Goal: Navigation & Orientation: Find specific page/section

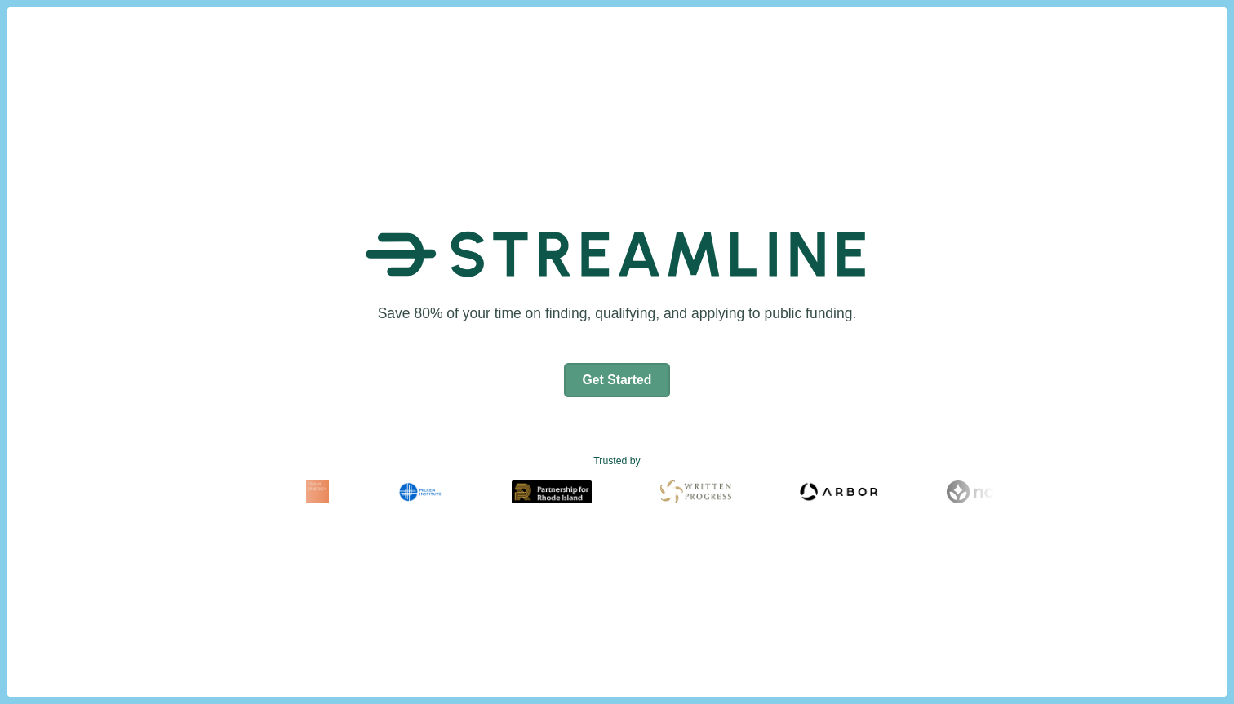
click at [624, 374] on button "Get Started" at bounding box center [617, 380] width 107 height 34
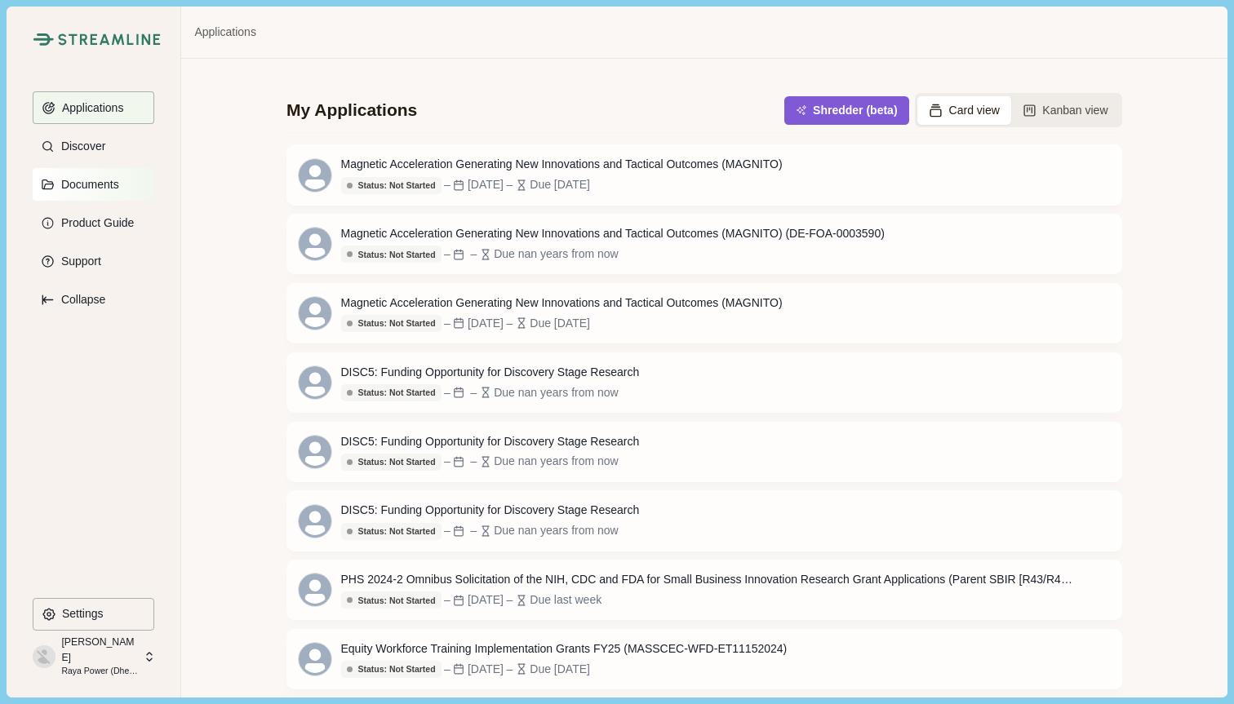
click at [122, 198] on button "Documents" at bounding box center [94, 184] width 122 height 33
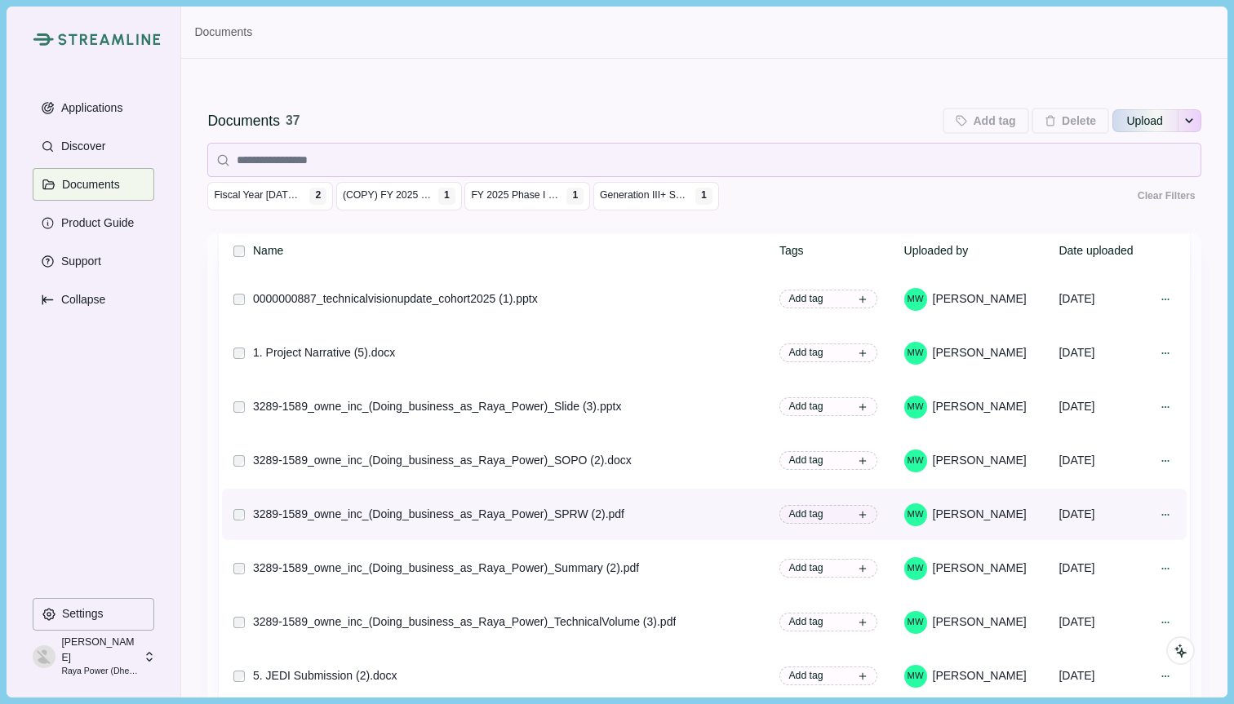
scroll to position [20, 0]
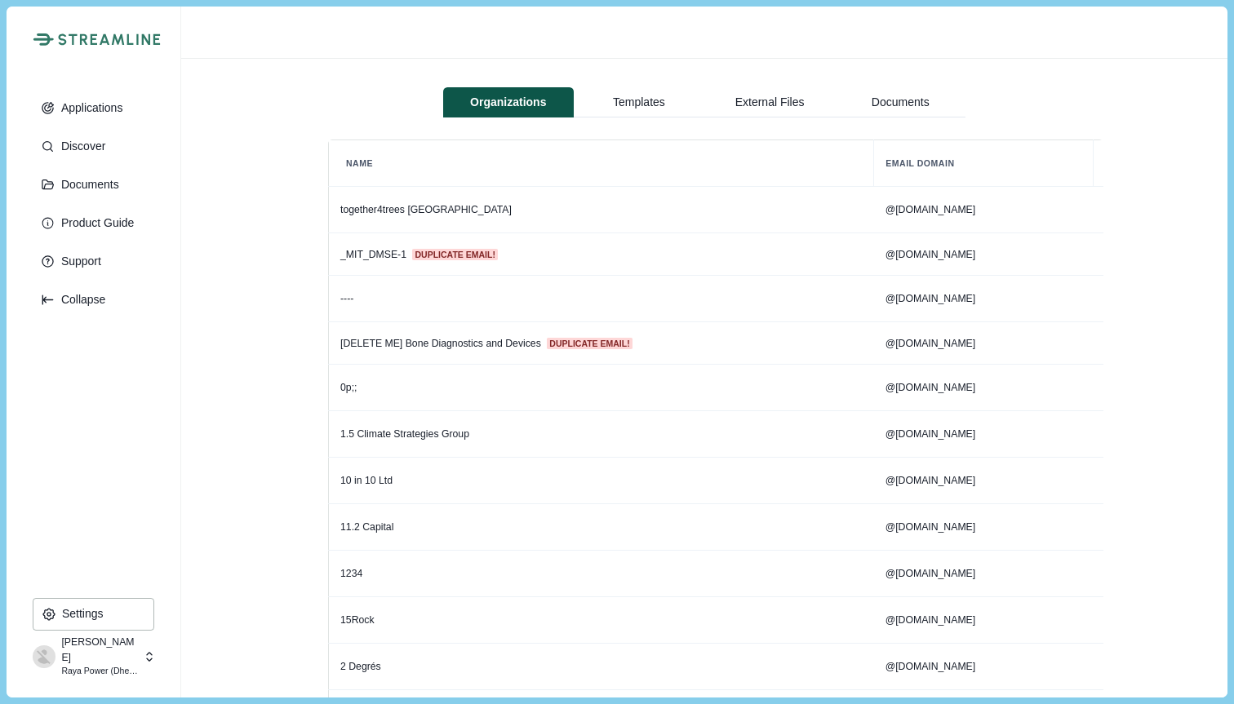
scroll to position [0, 299]
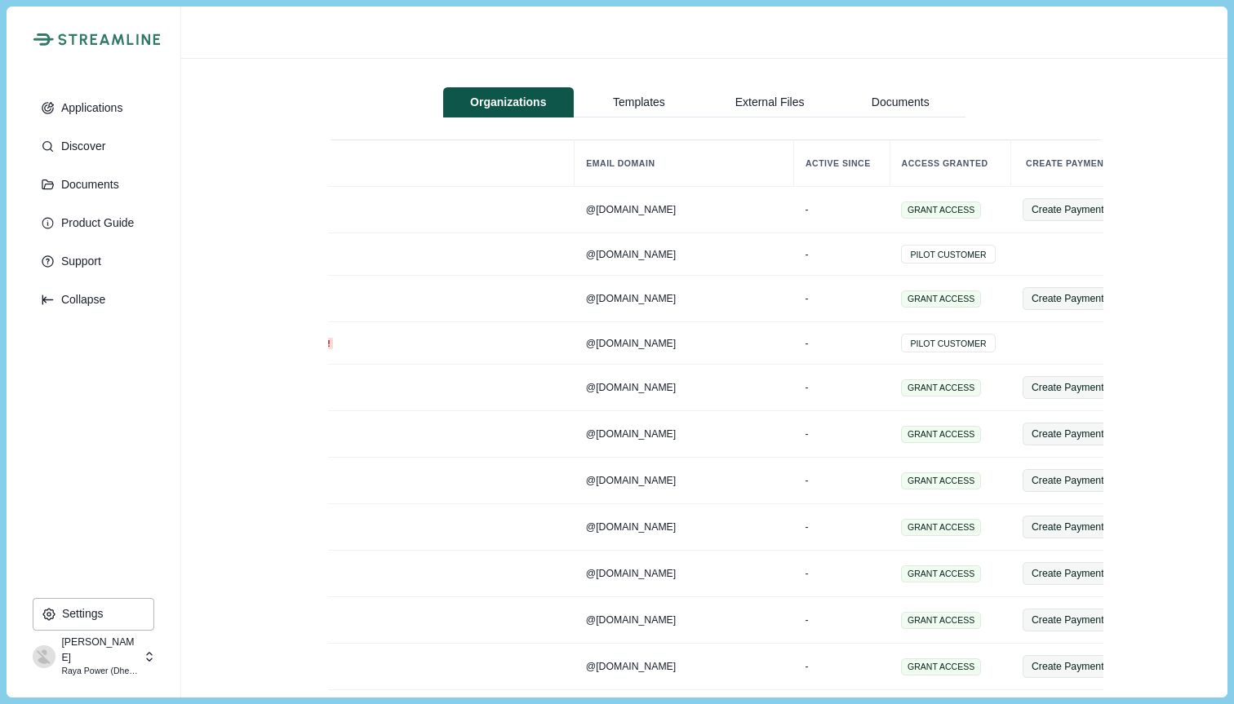
click at [910, 103] on button "Documents" at bounding box center [900, 102] width 131 height 30
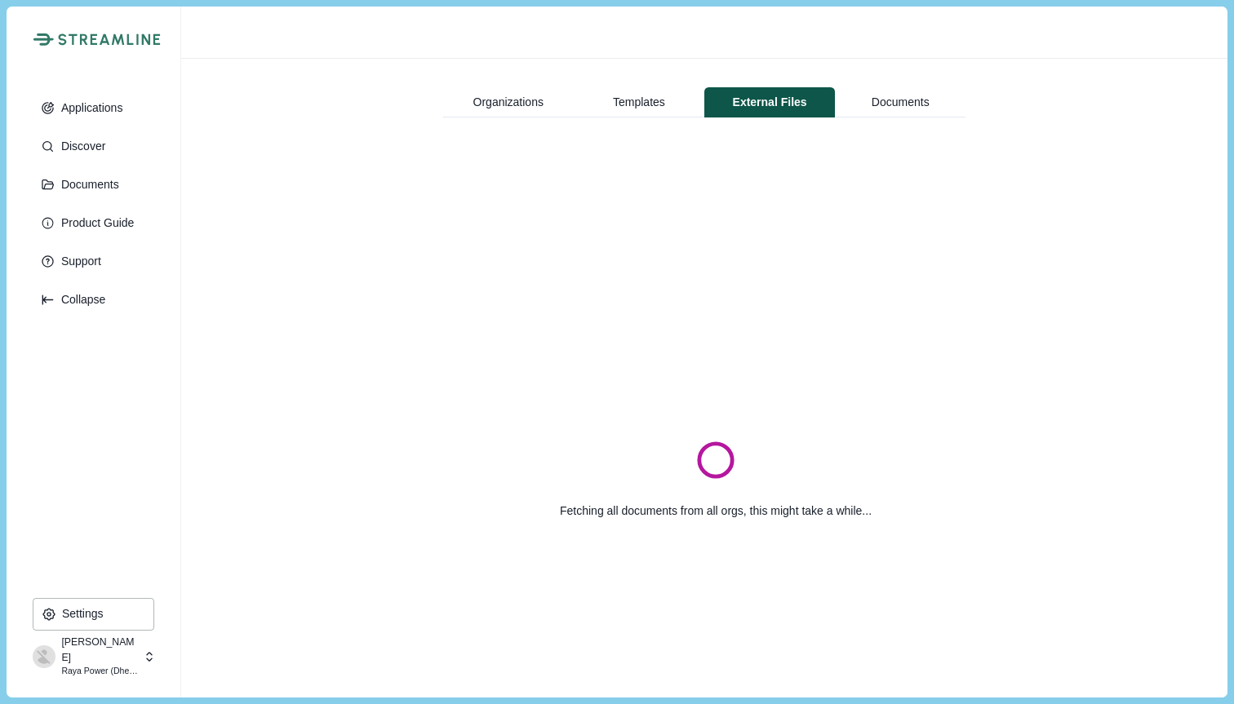
click at [781, 105] on button "External Files" at bounding box center [769, 102] width 131 height 30
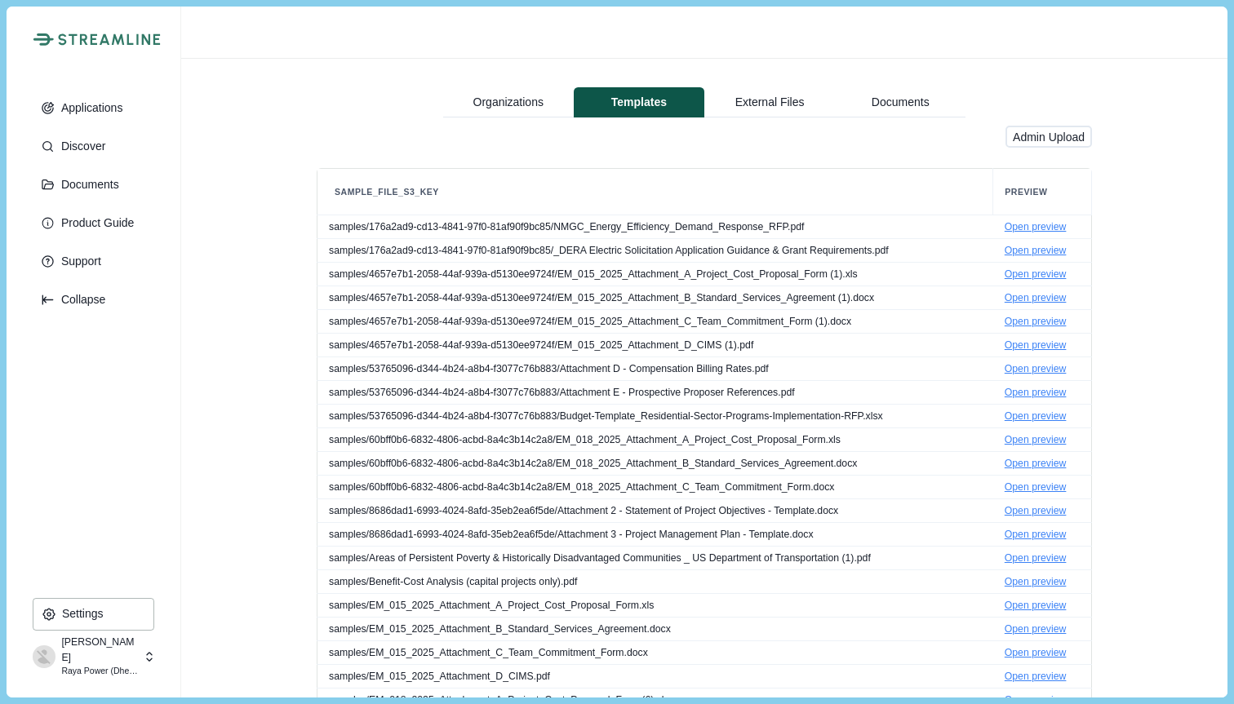
click at [640, 106] on button "Templates" at bounding box center [639, 102] width 131 height 30
click at [523, 96] on button "Organizations" at bounding box center [508, 102] width 131 height 30
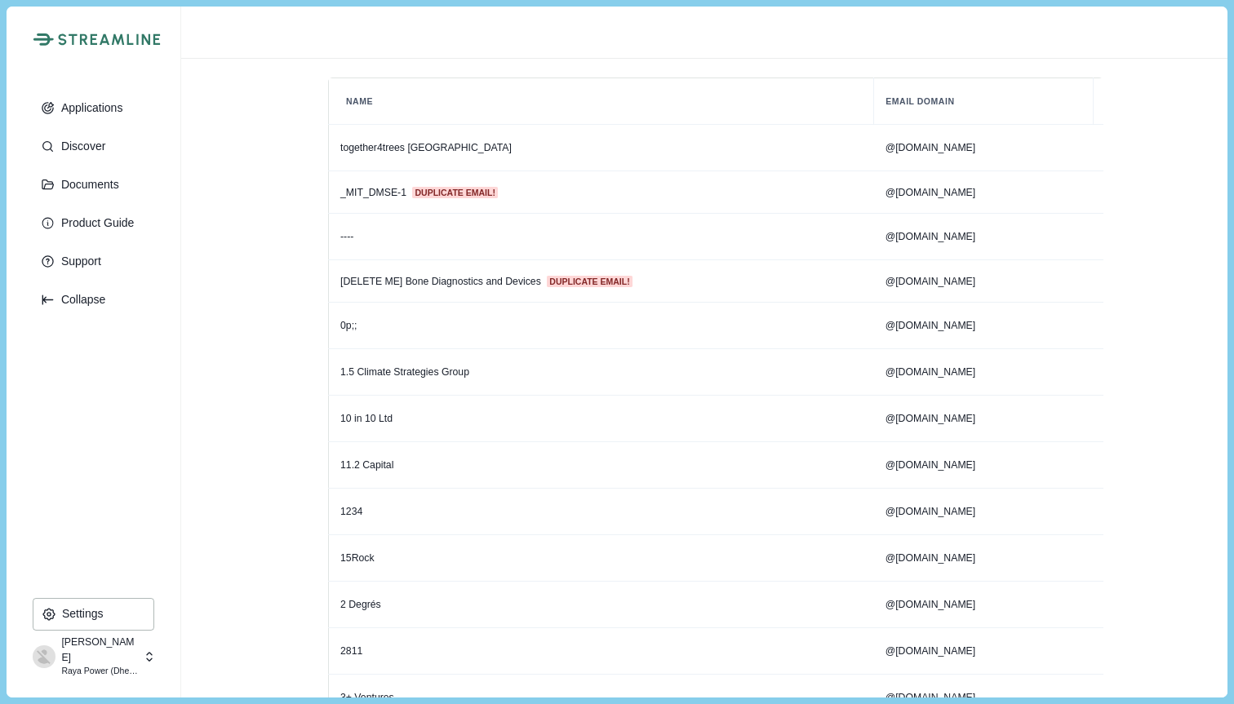
scroll to position [0, 0]
